Goal: Task Accomplishment & Management: Manage account settings

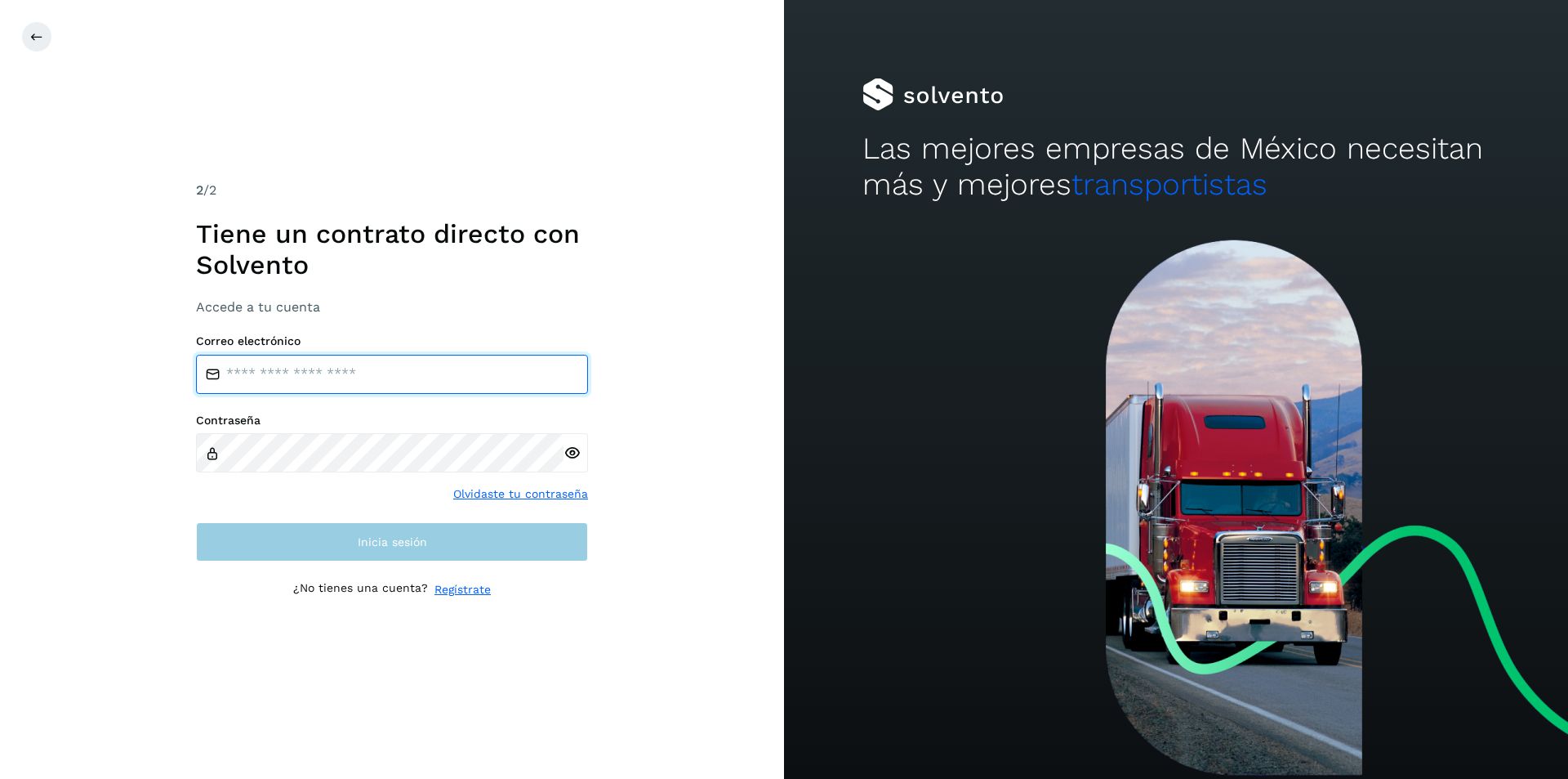
type input "**********"
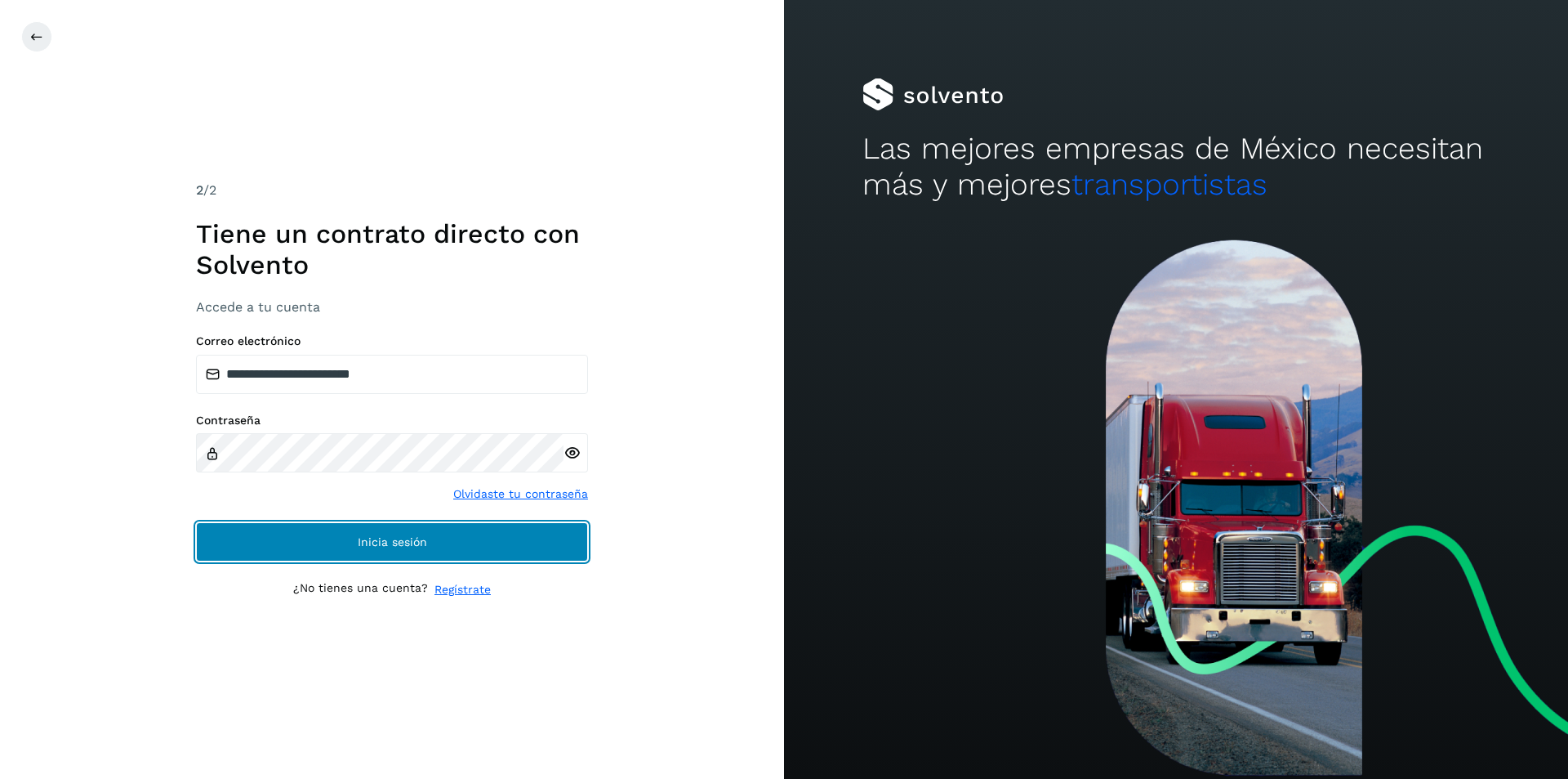
click at [361, 547] on span "Inicia sesión" at bounding box center [392, 541] width 69 height 12
click at [328, 545] on button "Inicia sesión" at bounding box center [392, 541] width 392 height 39
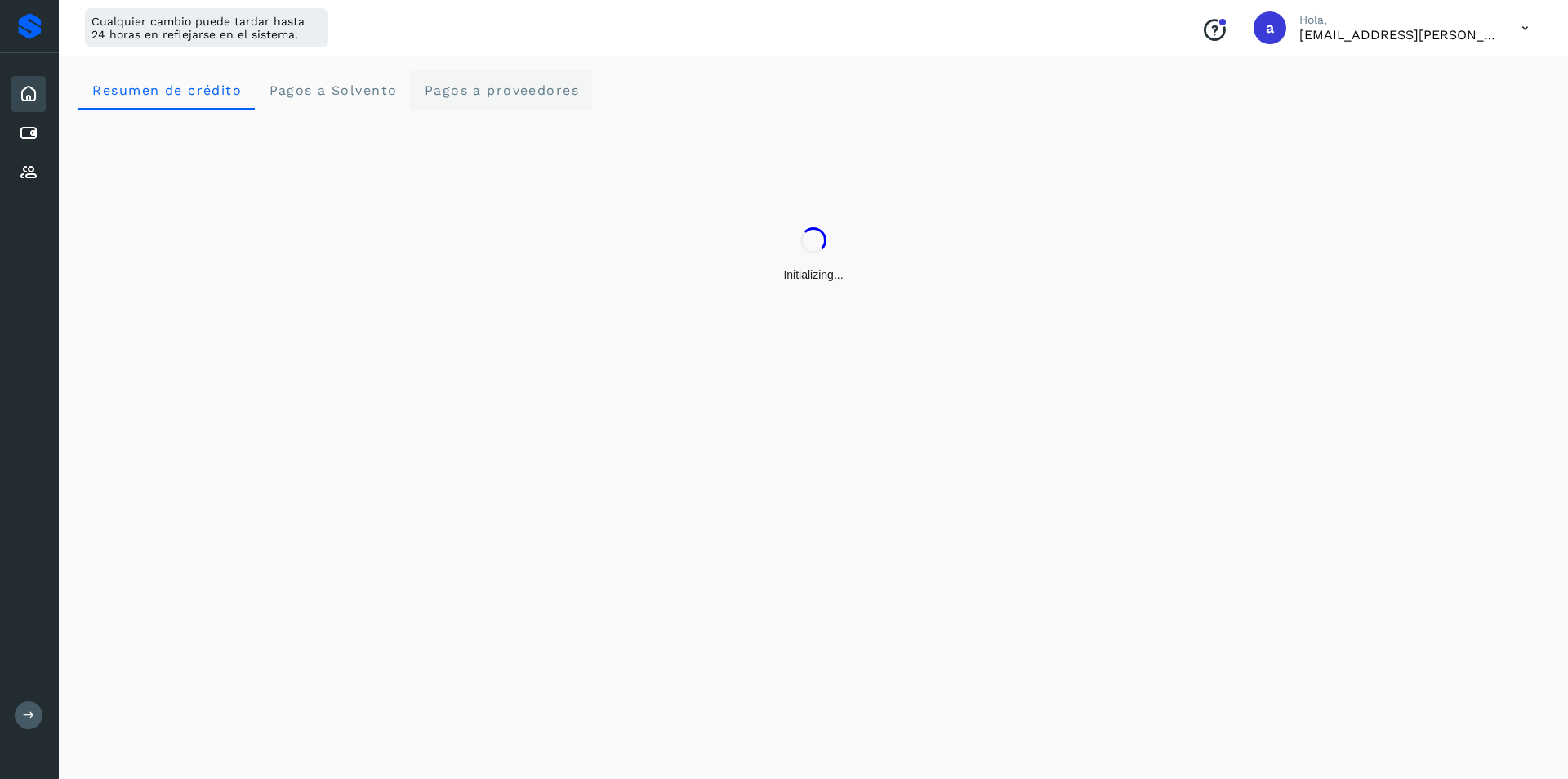
click at [527, 87] on span "Pagos a proveedores" at bounding box center [501, 90] width 156 height 15
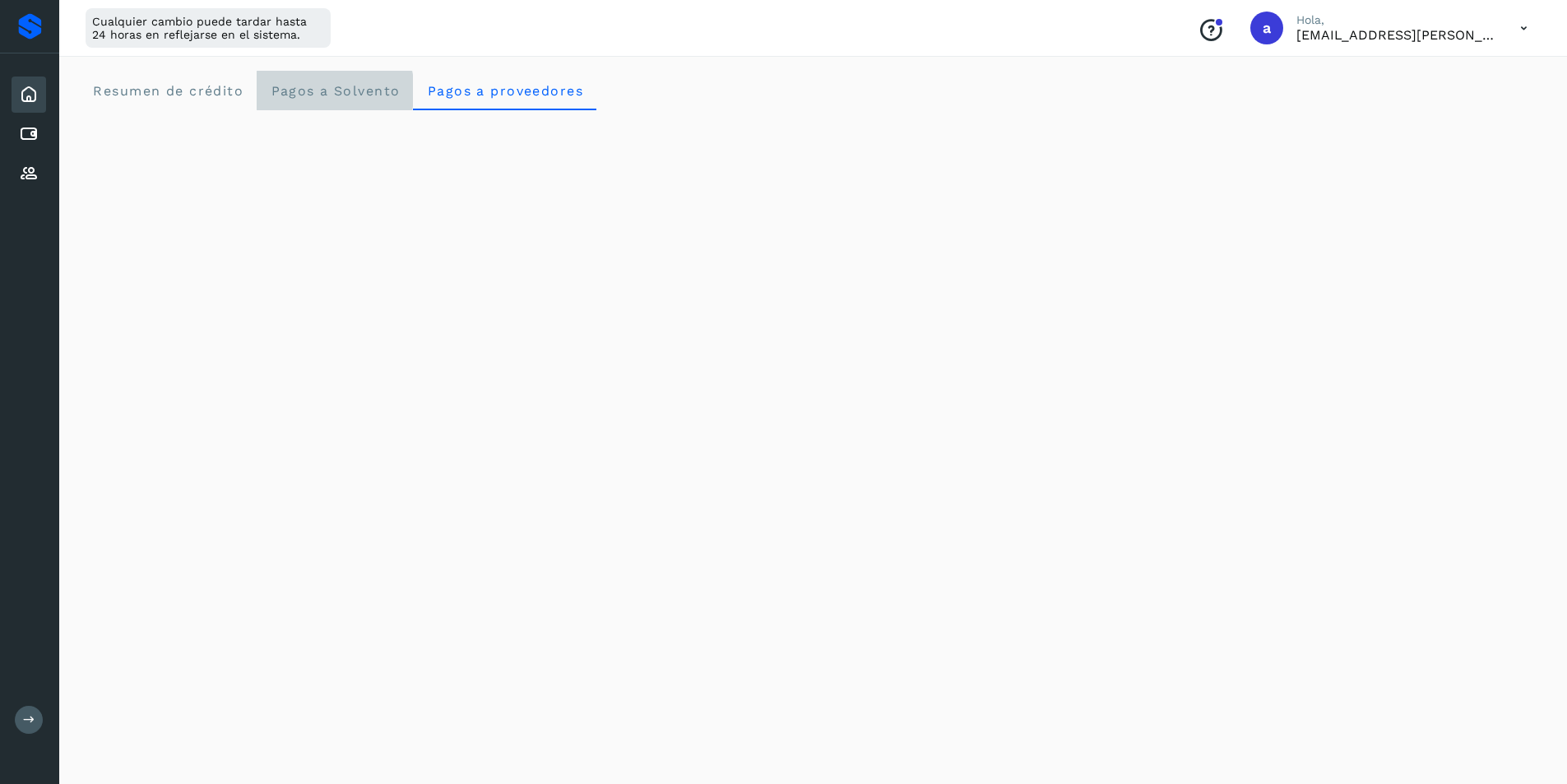
click at [321, 77] on Solvento "Pagos a Solvento" at bounding box center [334, 90] width 156 height 40
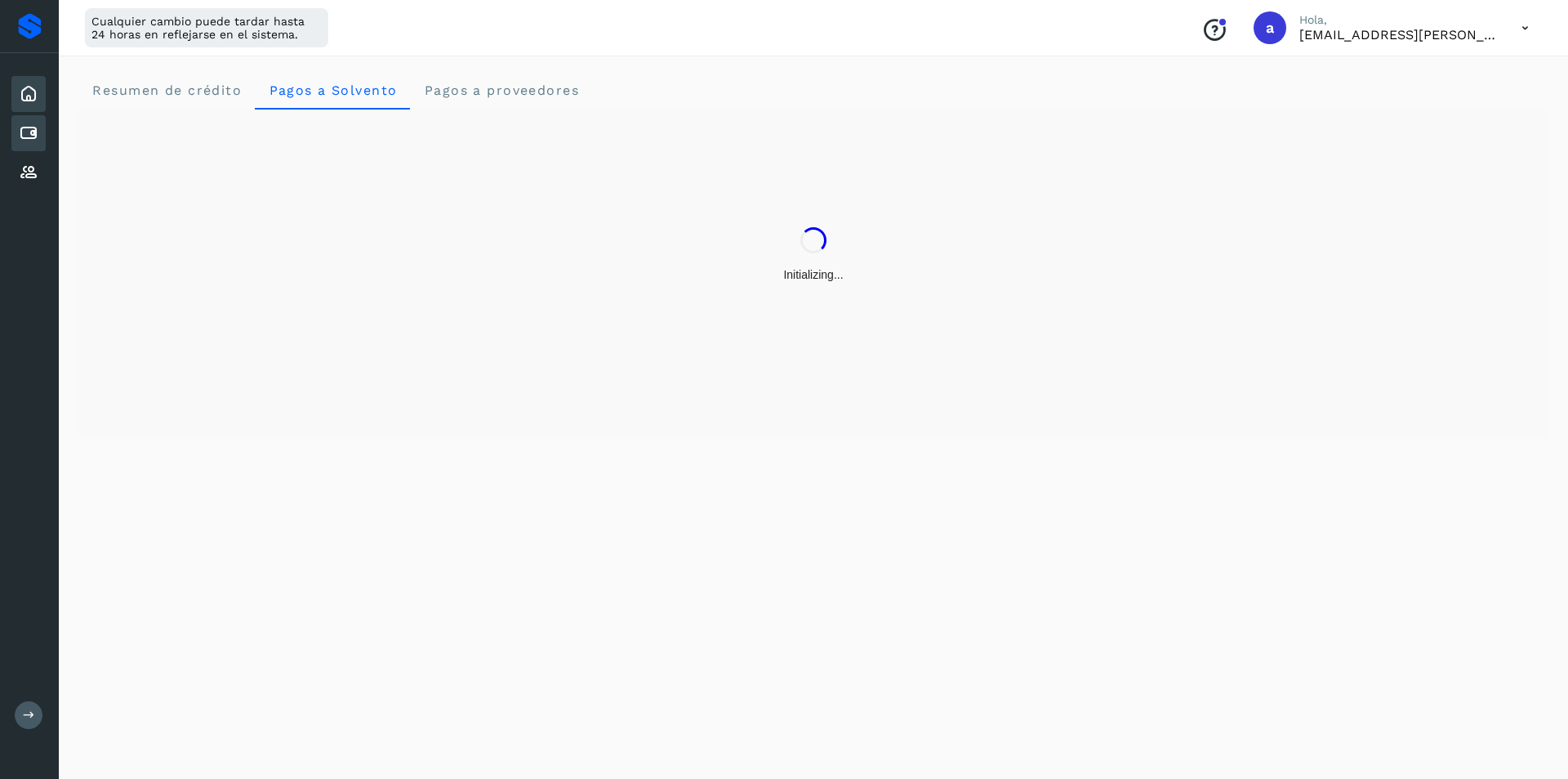
click at [22, 133] on icon at bounding box center [29, 133] width 19 height 19
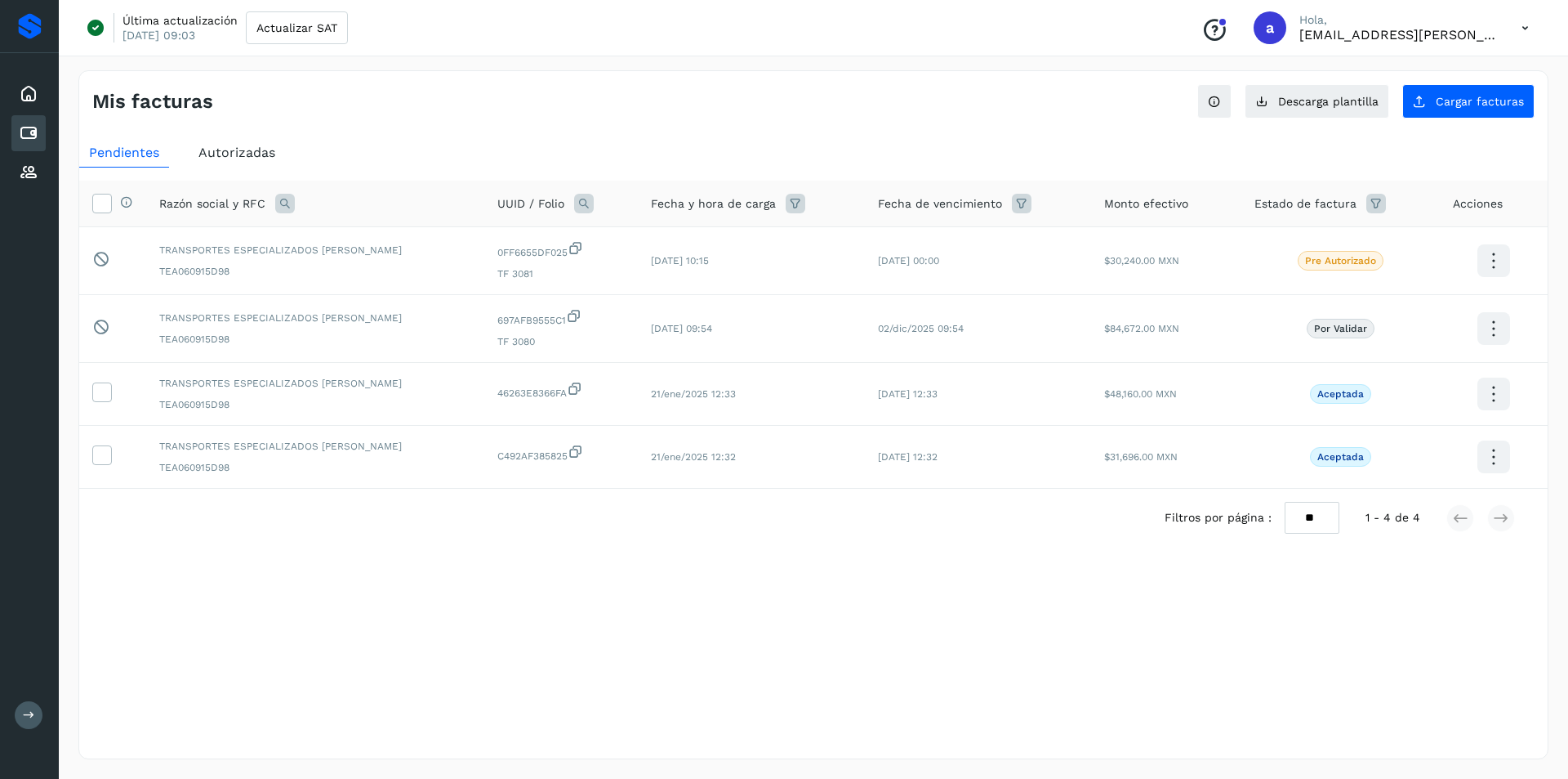
drag, startPoint x: 22, startPoint y: 133, endPoint x: 719, endPoint y: 113, distance: 697.3
click at [716, 113] on div "Mis facturas Ver instrucciones para cargar Facturas Descarga plantilla Cargar f…" at bounding box center [812, 94] width 1468 height 47
click at [1457, 102] on span "Cargar facturas" at bounding box center [1480, 101] width 88 height 12
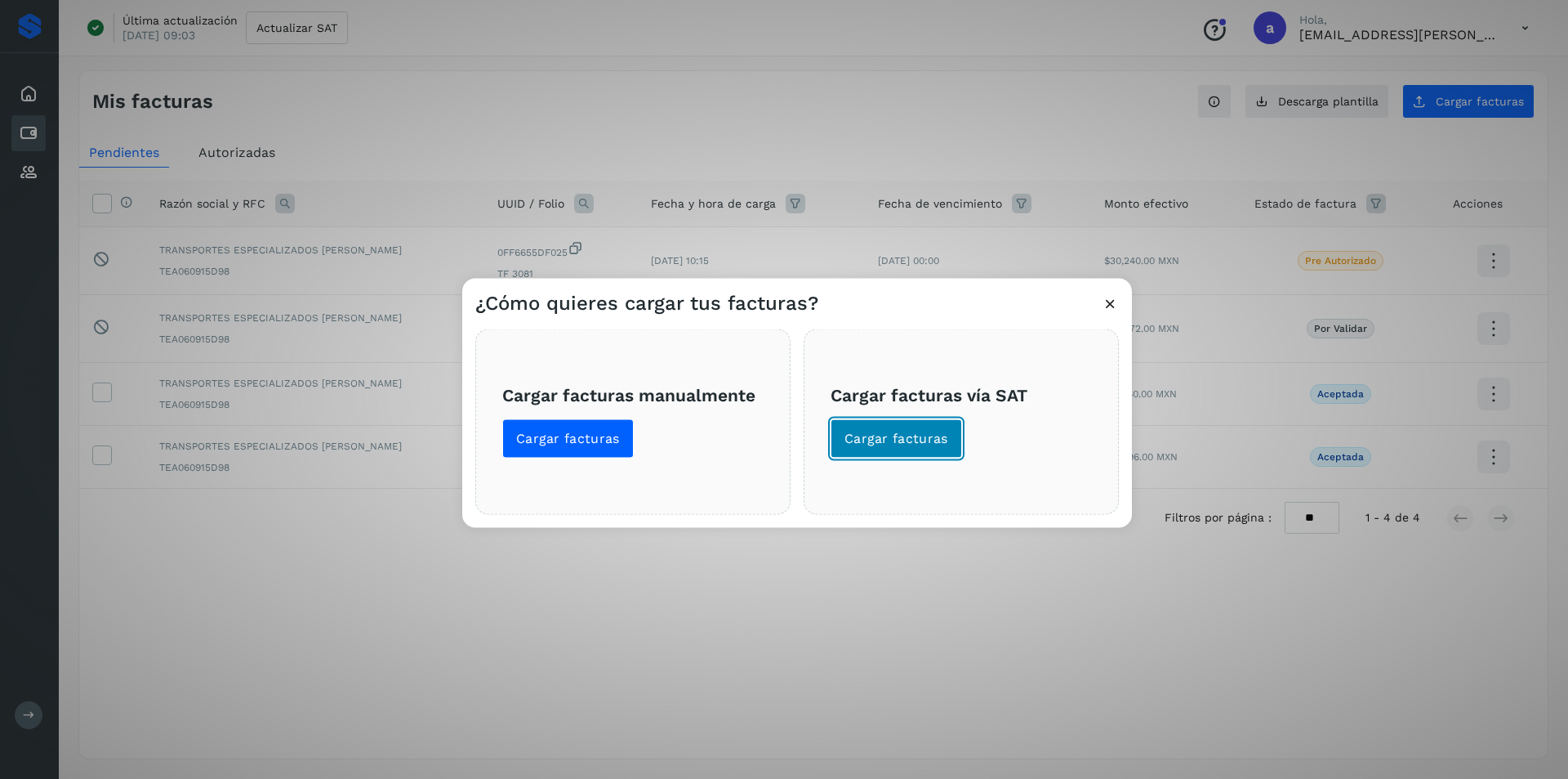
click at [908, 424] on button "Cargar facturas" at bounding box center [896, 438] width 132 height 39
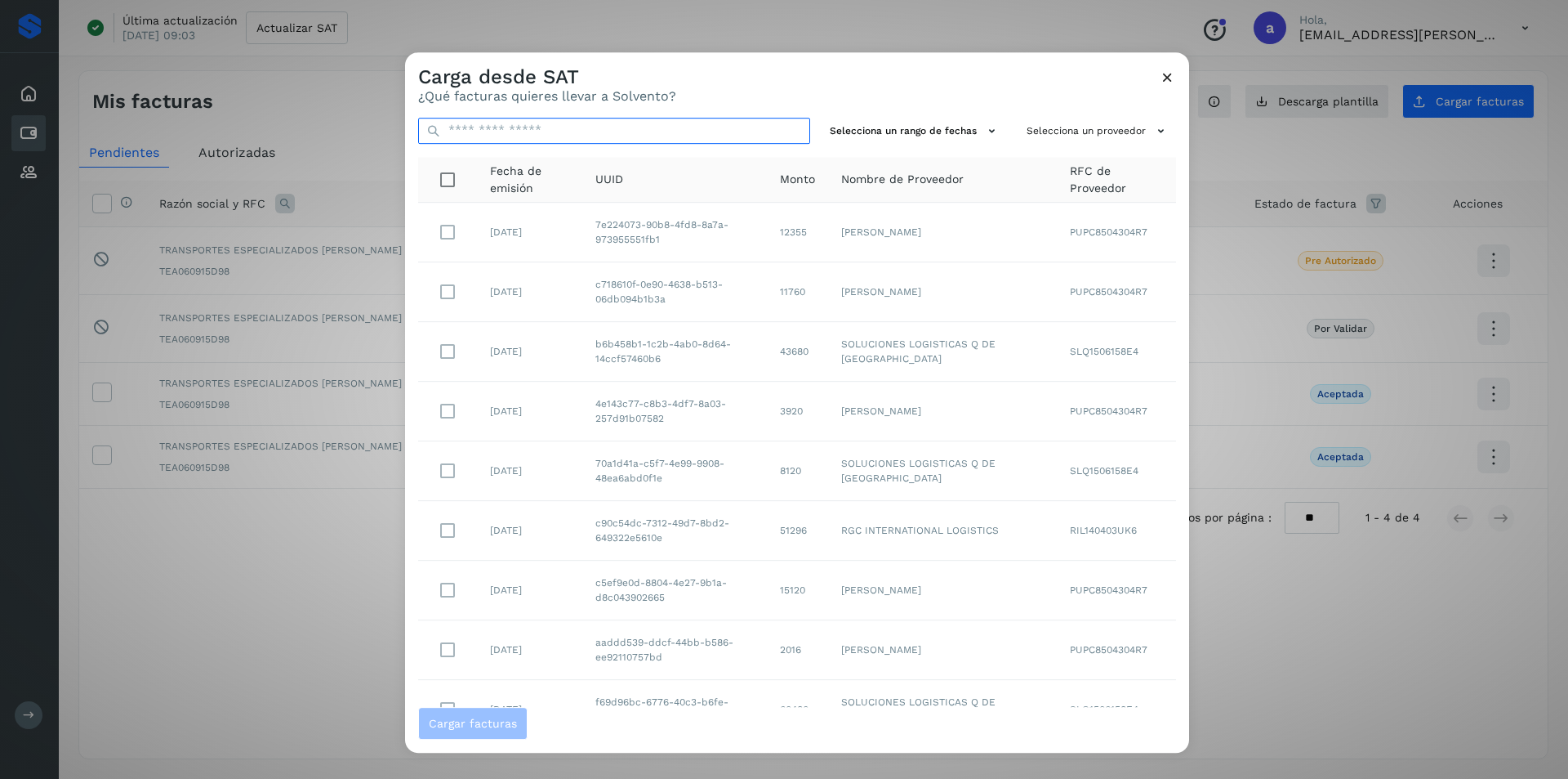
click at [576, 131] on input "text" at bounding box center [614, 130] width 392 height 26
paste input "**********"
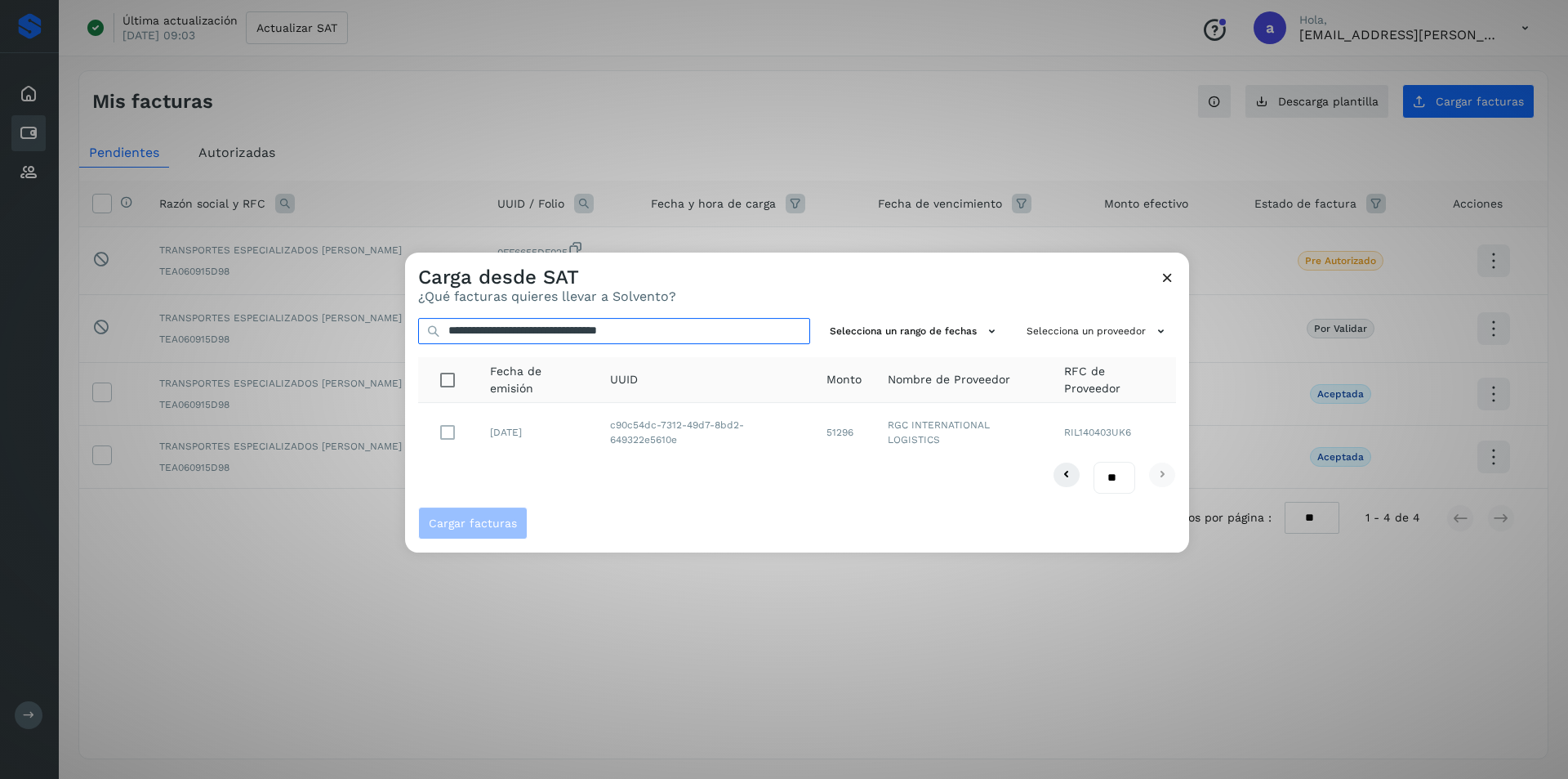
type input "**********"
click at [484, 522] on span "Cargar facturas" at bounding box center [473, 523] width 88 height 12
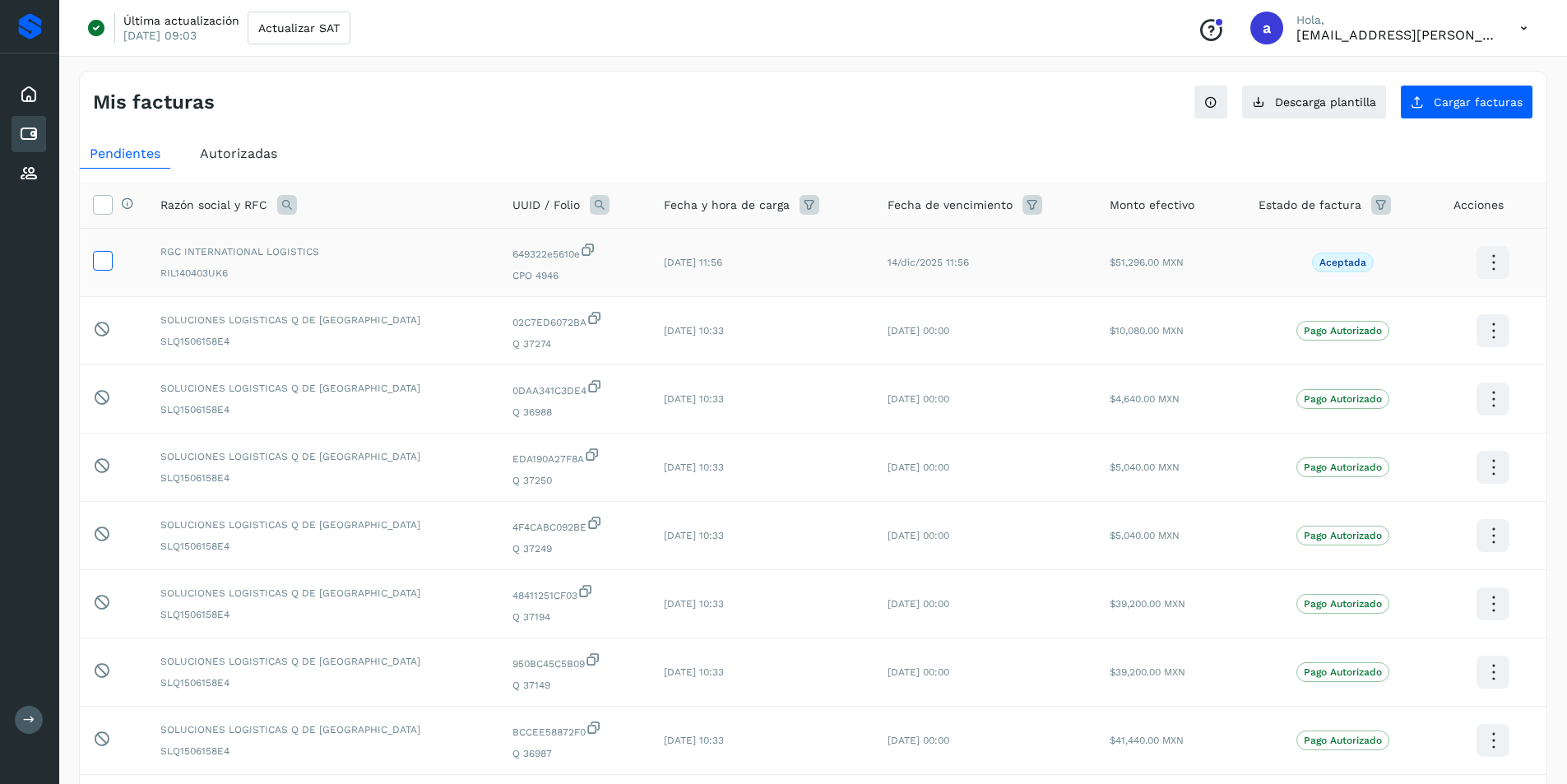
click at [99, 260] on icon at bounding box center [103, 259] width 17 height 17
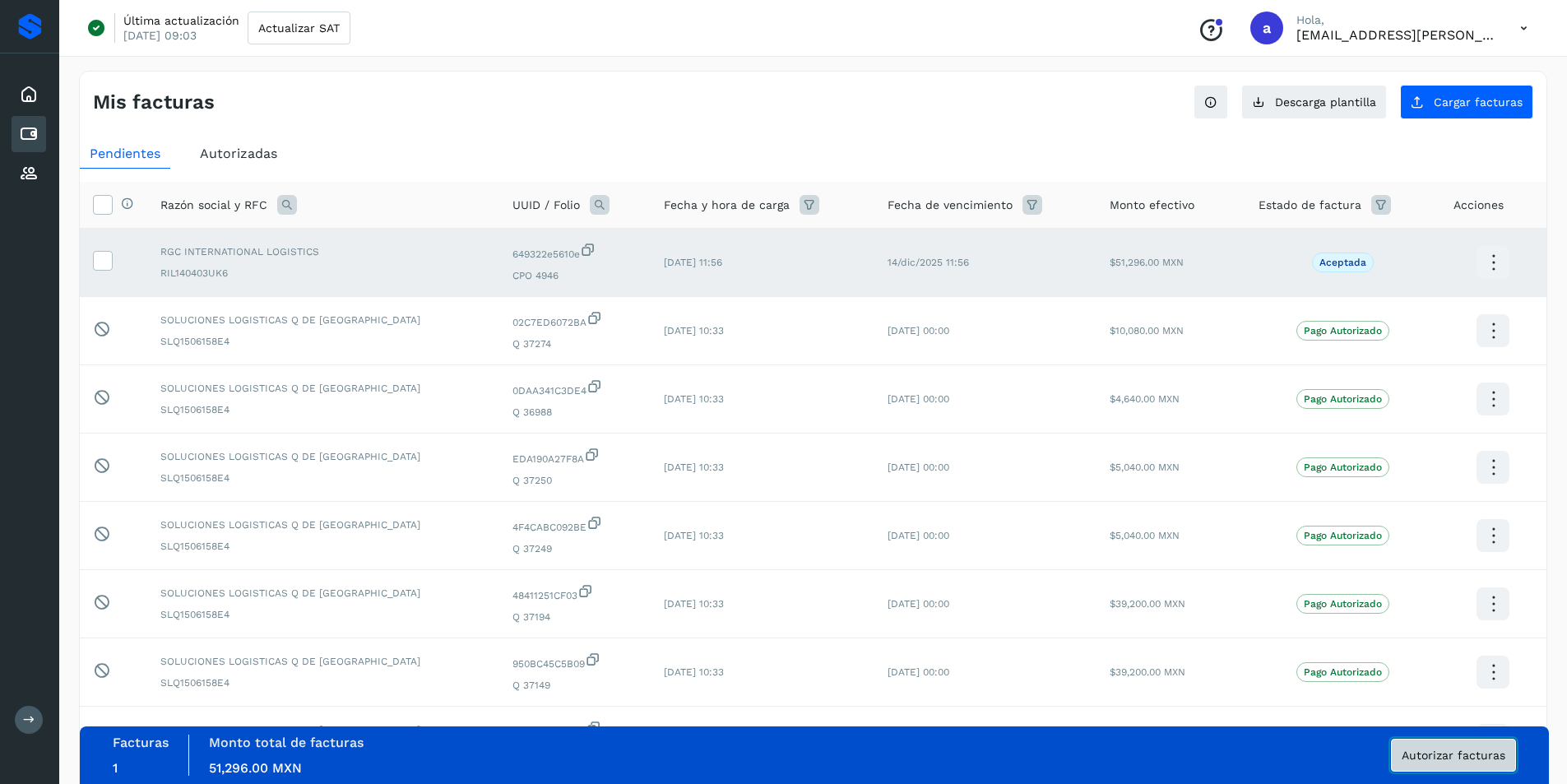
click at [1435, 749] on span "Autorizar facturas" at bounding box center [1454, 755] width 104 height 12
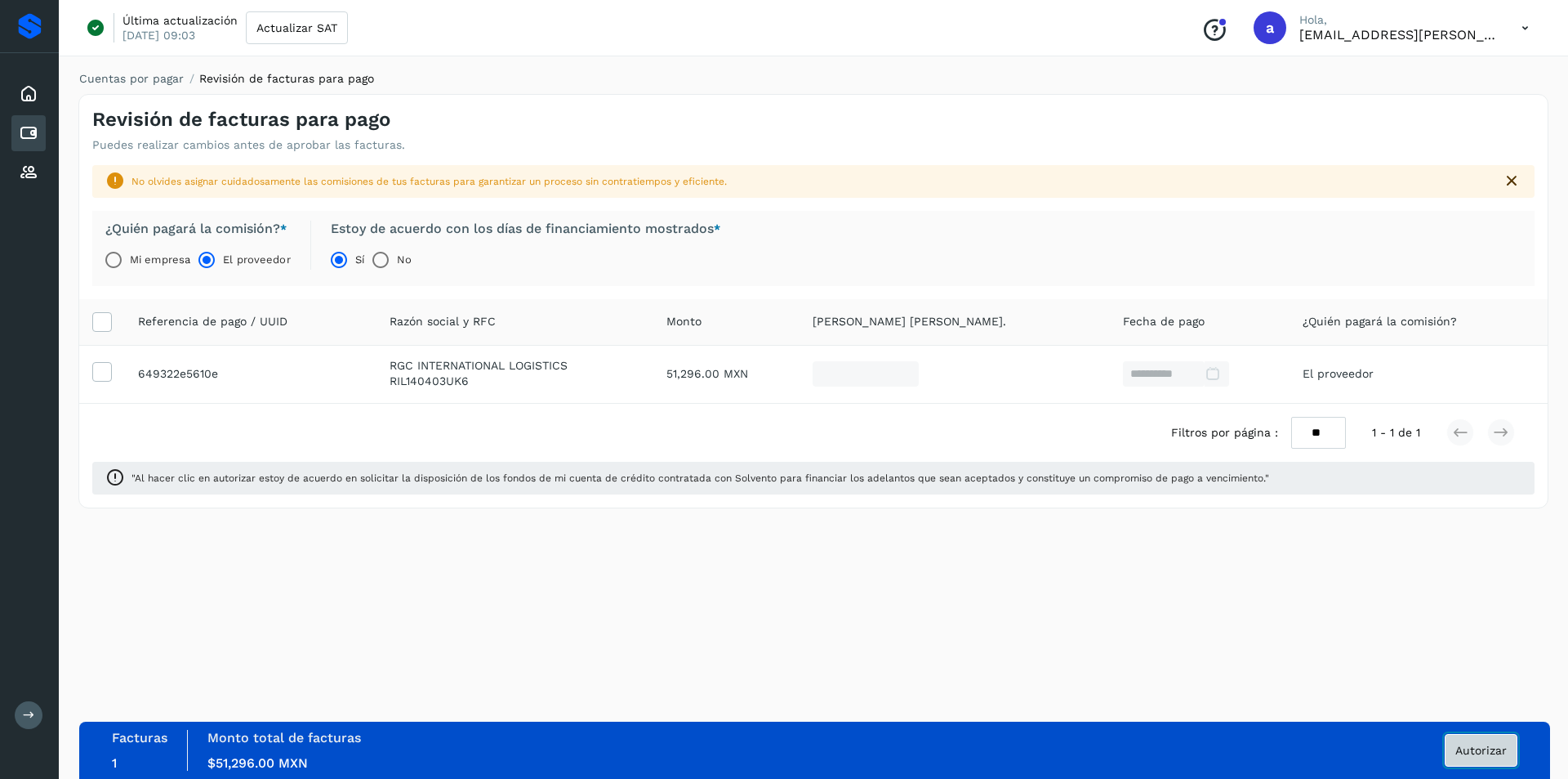
click at [1487, 746] on span "Autorizar" at bounding box center [1481, 750] width 52 height 12
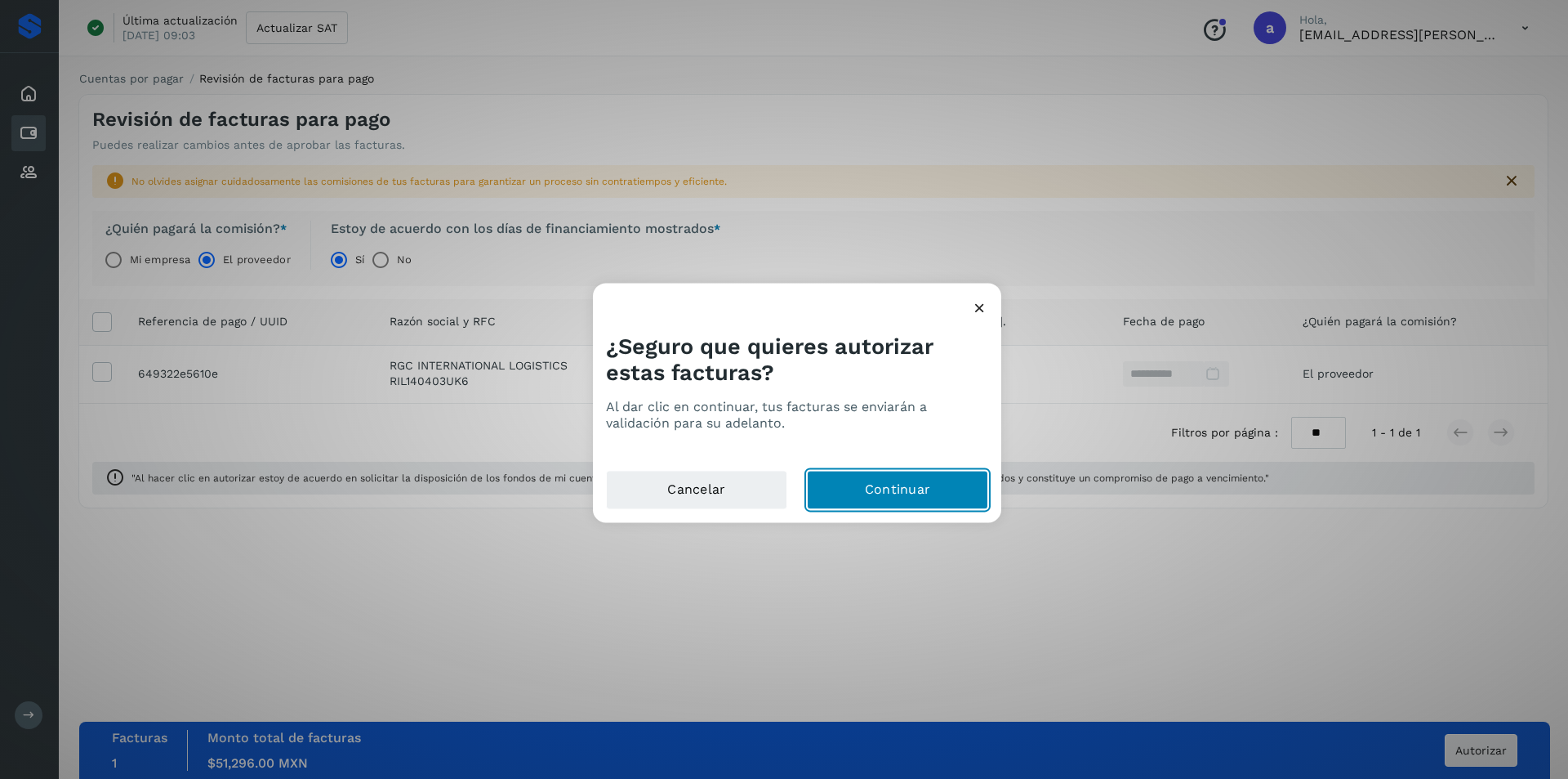
click at [920, 485] on button "Continuar" at bounding box center [897, 489] width 182 height 39
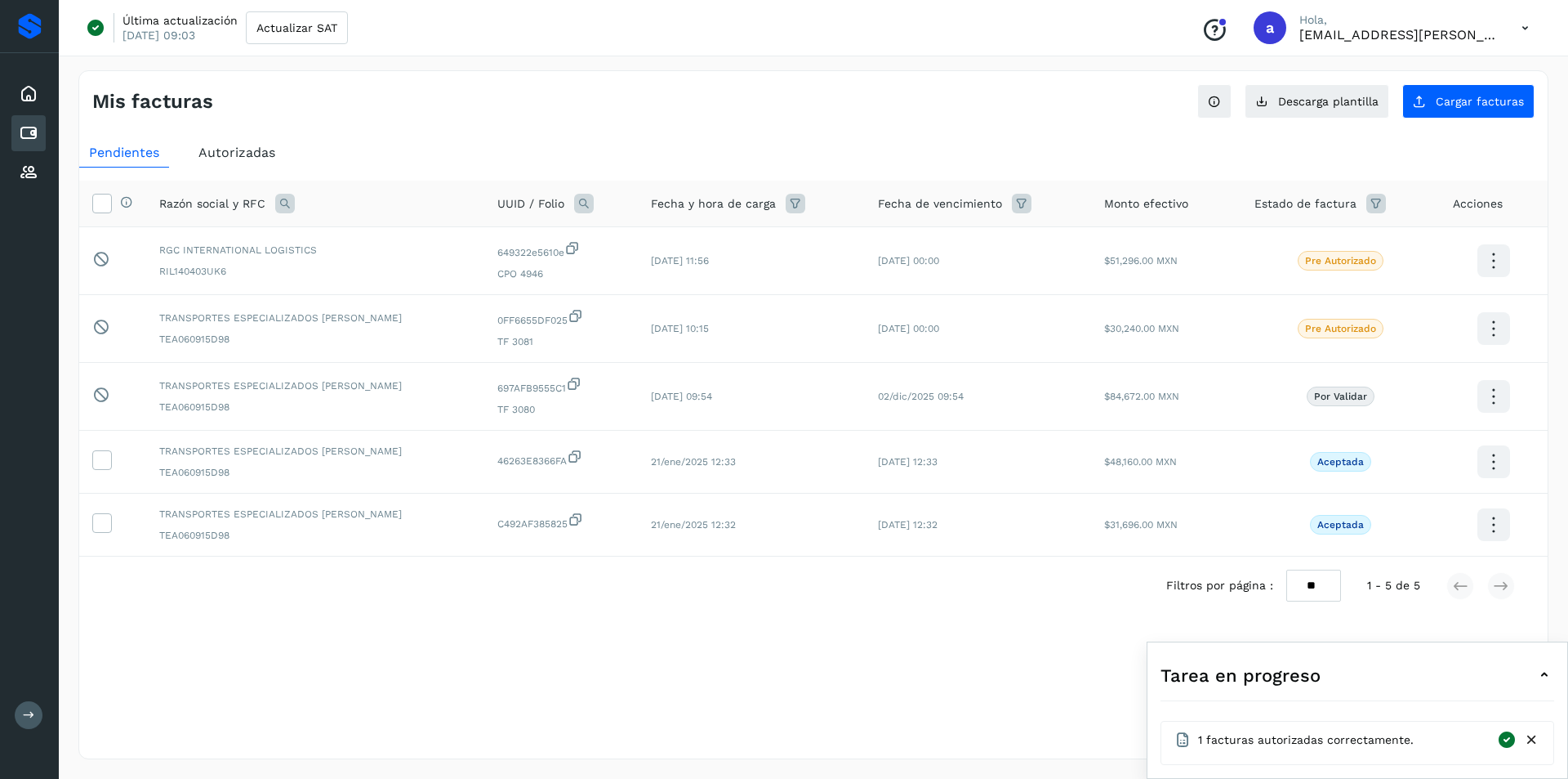
click at [416, 617] on div "Selecciona una fecha" at bounding box center [812, 628] width 1468 height 27
click at [1532, 22] on icon at bounding box center [1525, 28] width 34 height 34
click at [1393, 92] on div "Cerrar sesión" at bounding box center [1444, 105] width 194 height 31
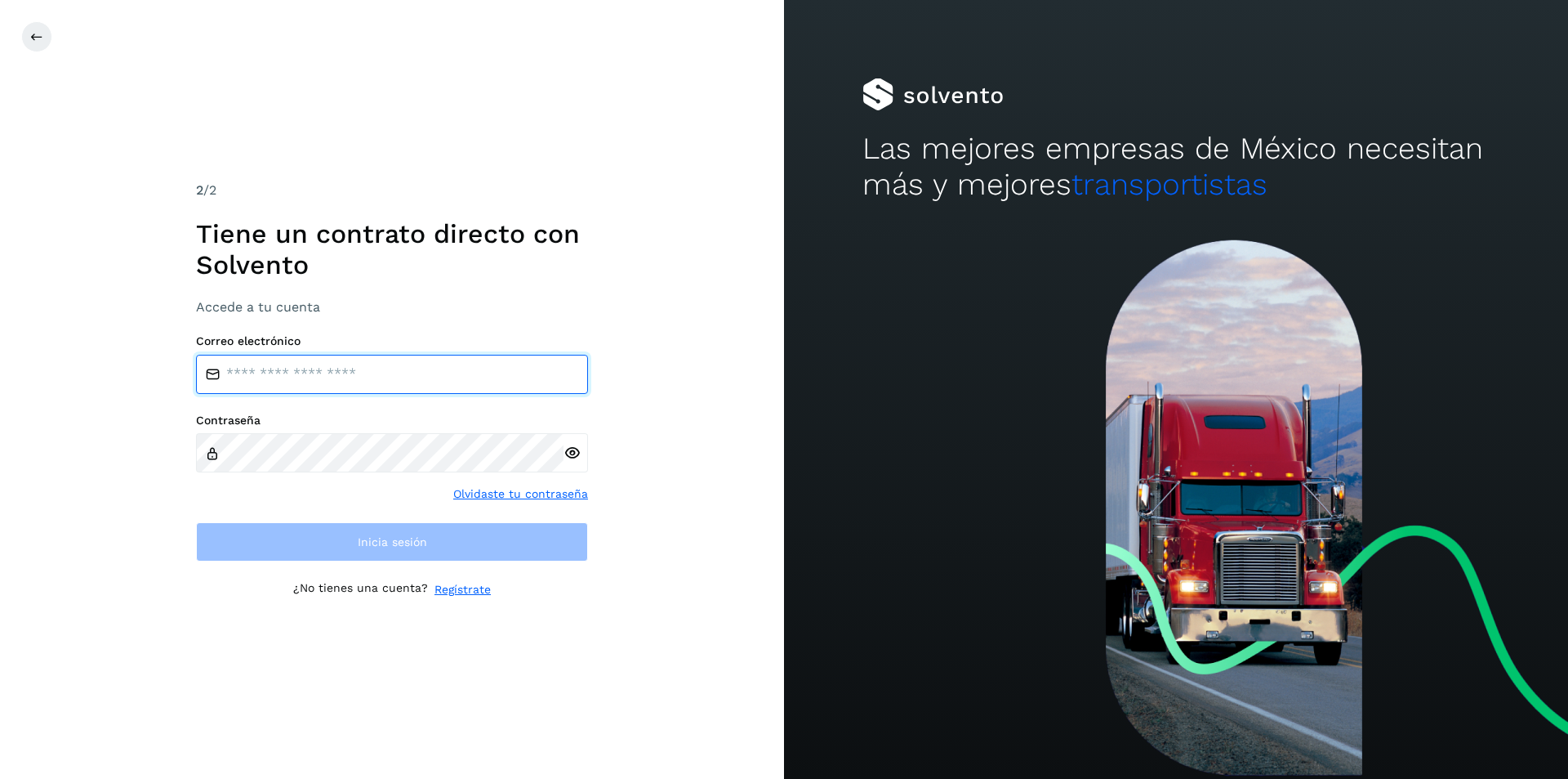
type input "**********"
